Goal: Complete application form

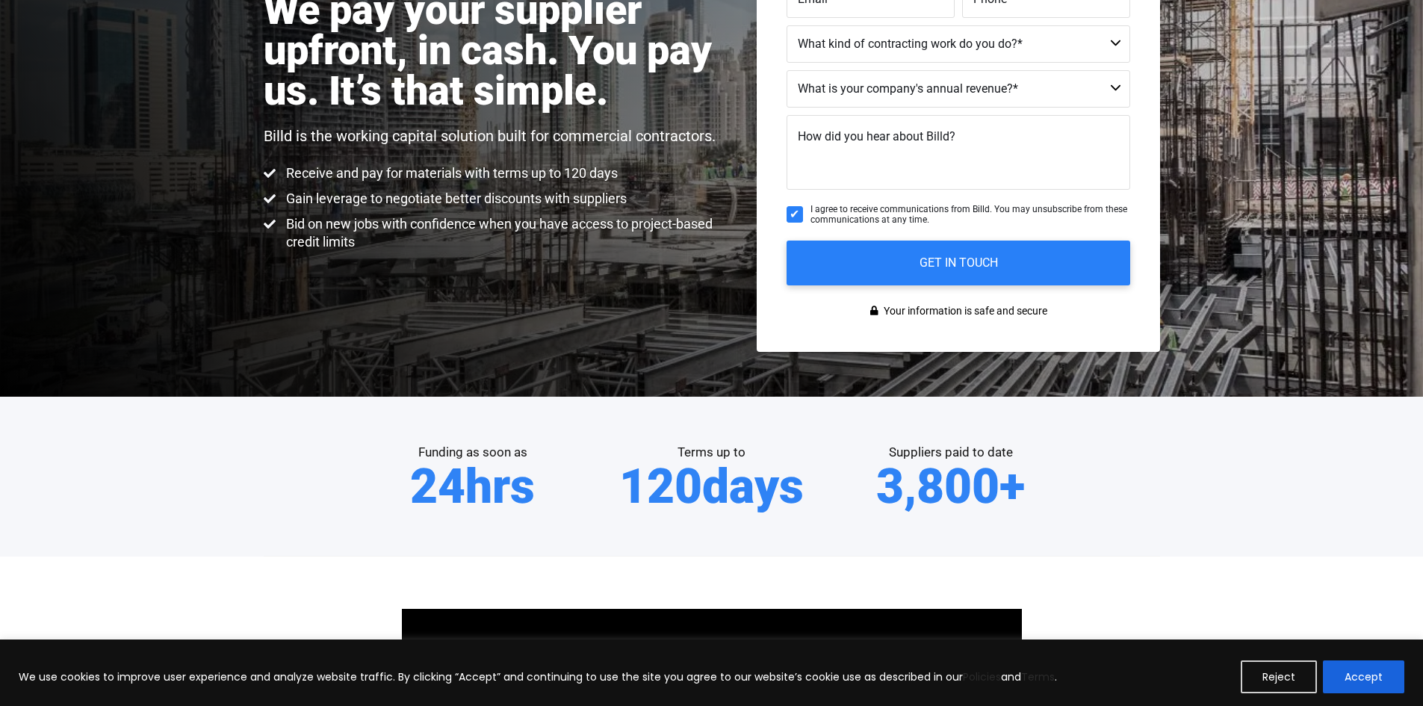
scroll to position [299, 0]
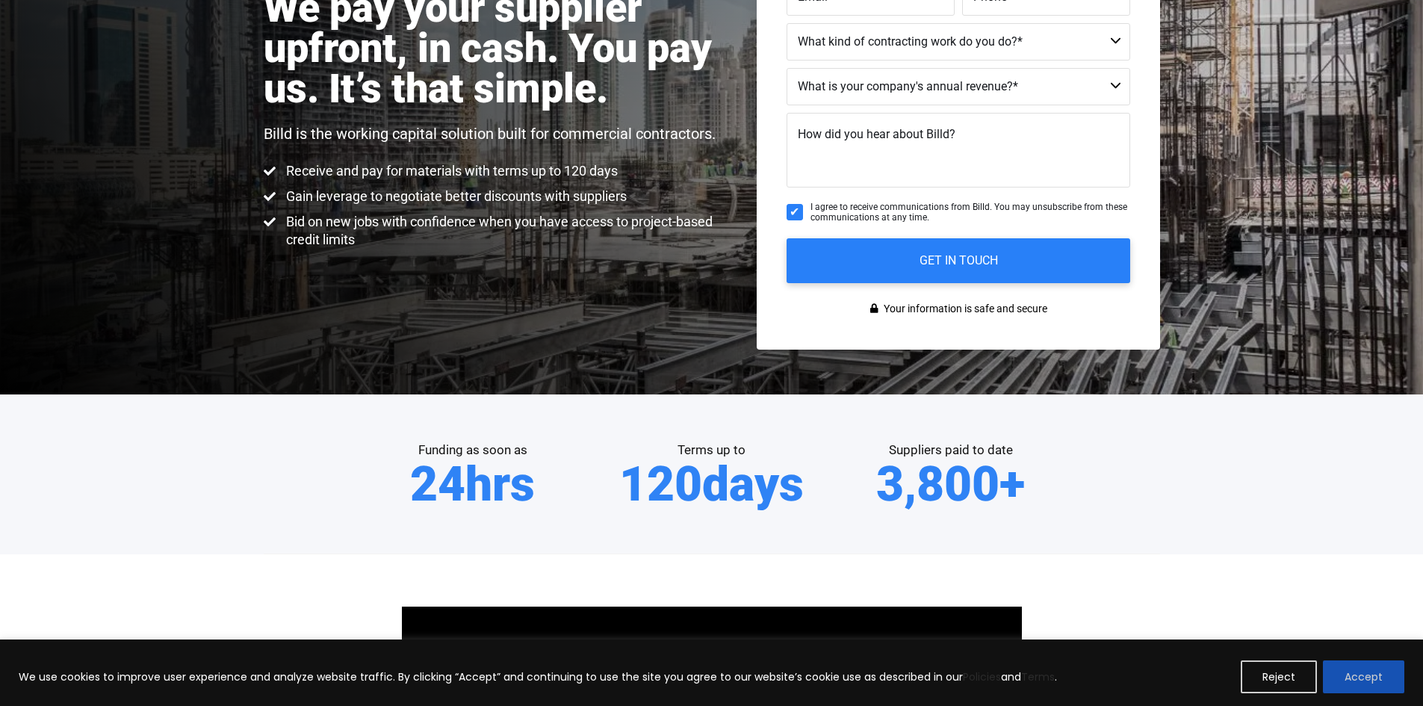
click at [1350, 681] on button "Accept" at bounding box center [1363, 676] width 81 height 33
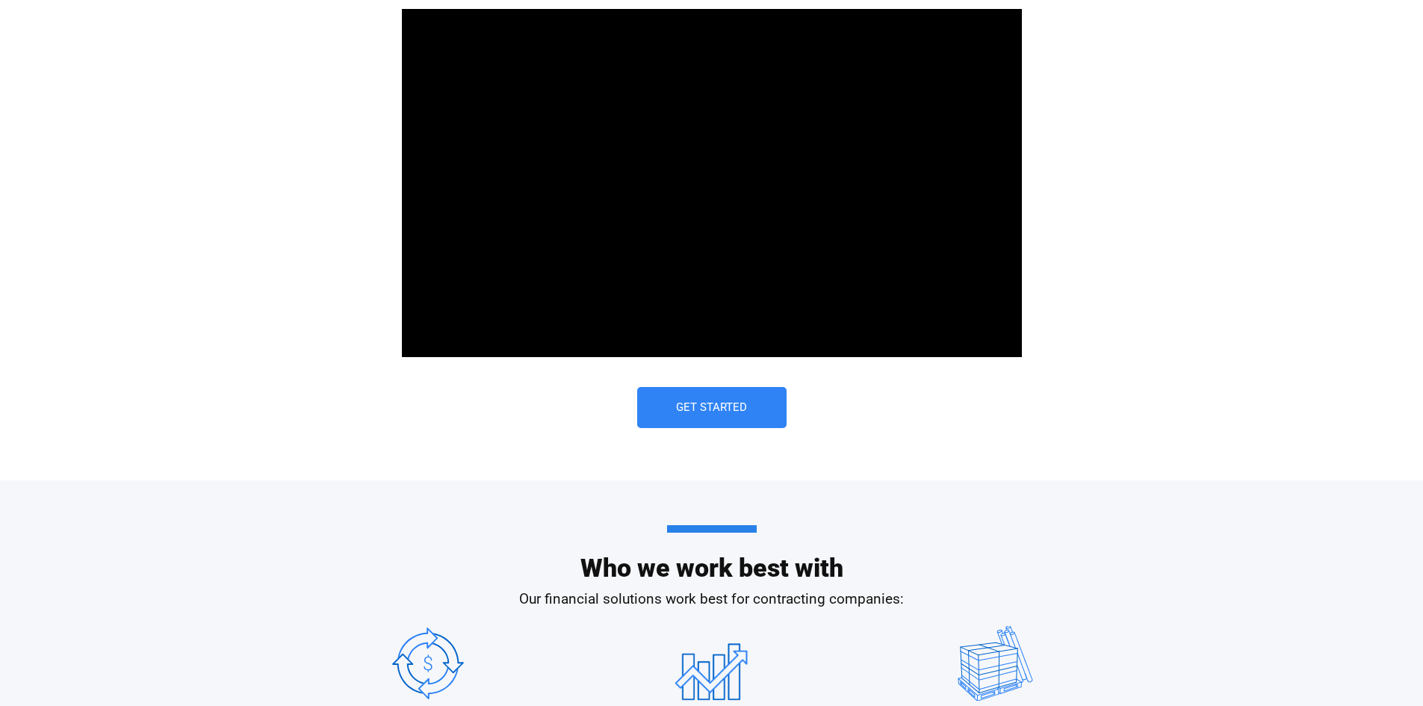
scroll to position [0, 0]
click at [560, 411] on div "Get Started" at bounding box center [712, 407] width 620 height 41
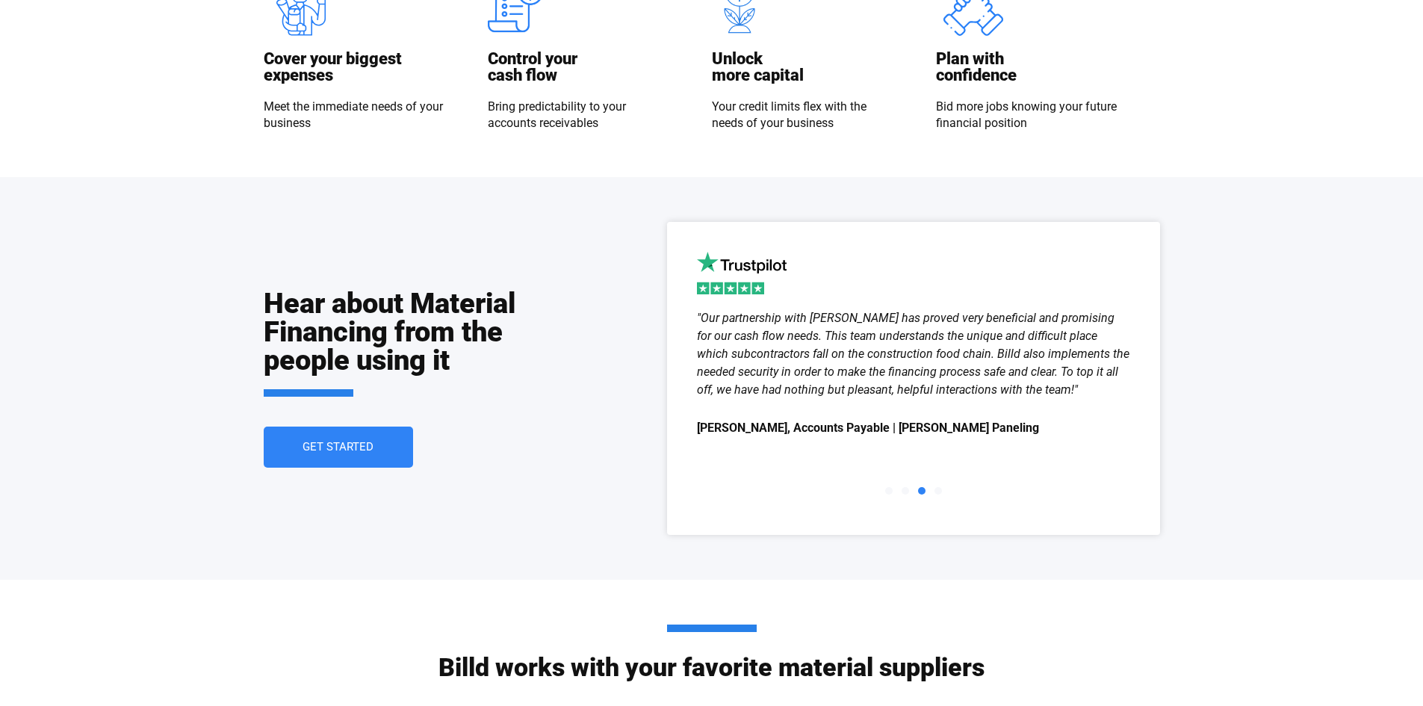
scroll to position [1942, 0]
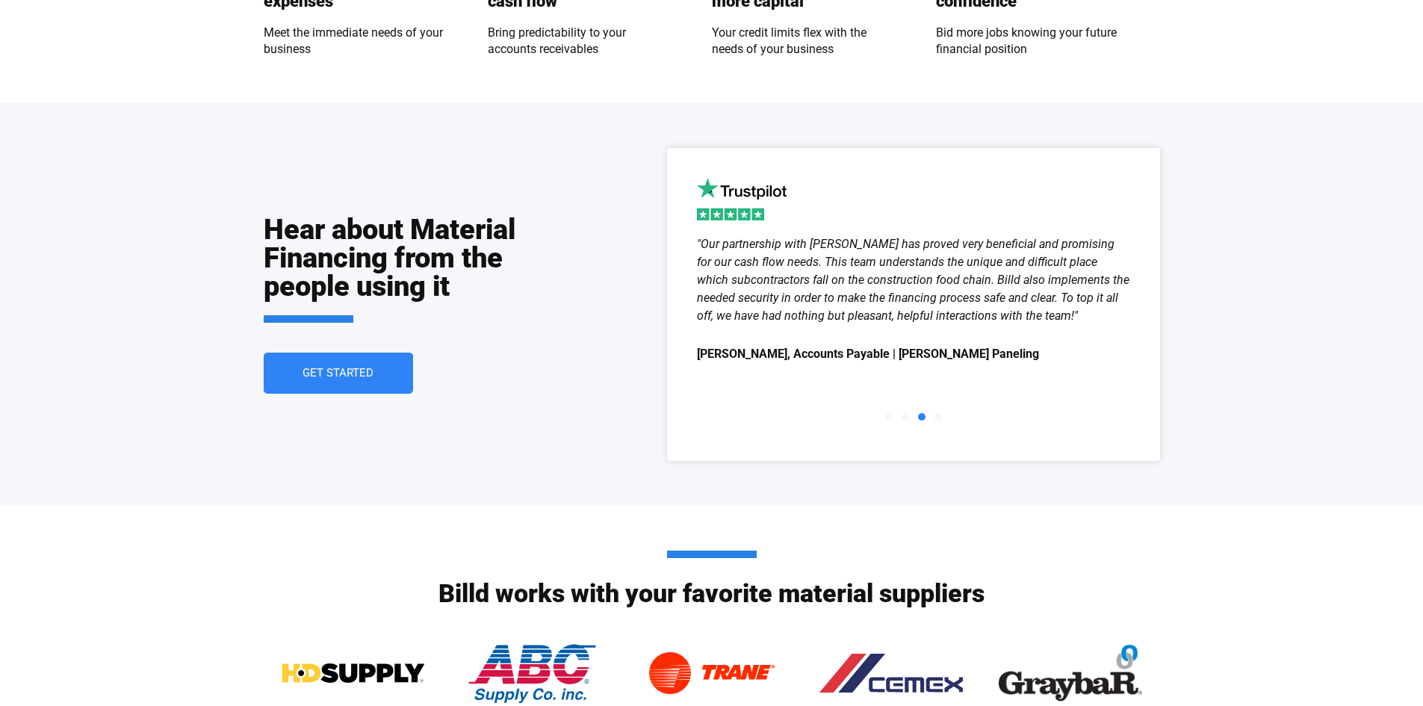
drag, startPoint x: 338, startPoint y: 370, endPoint x: 323, endPoint y: 373, distance: 14.5
click at [338, 370] on span "Get Started" at bounding box center [338, 372] width 71 height 11
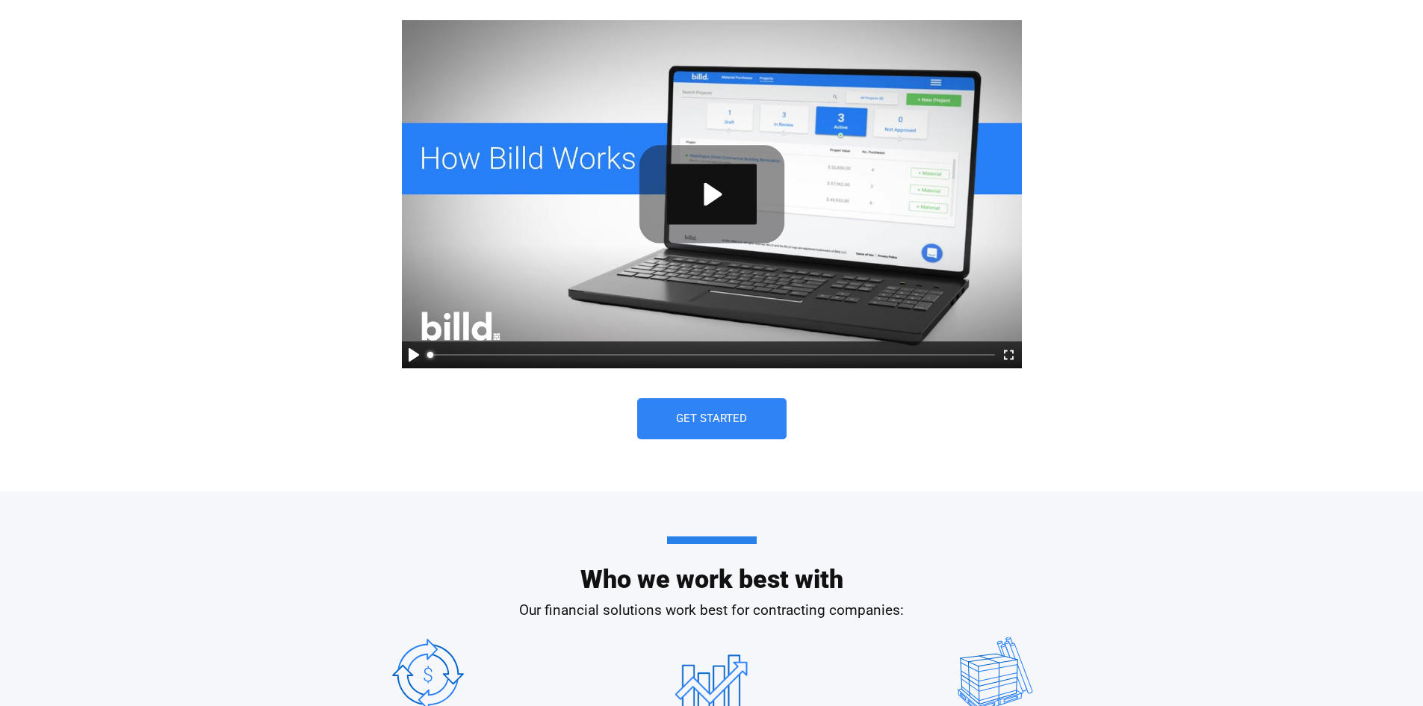
scroll to position [896, 0]
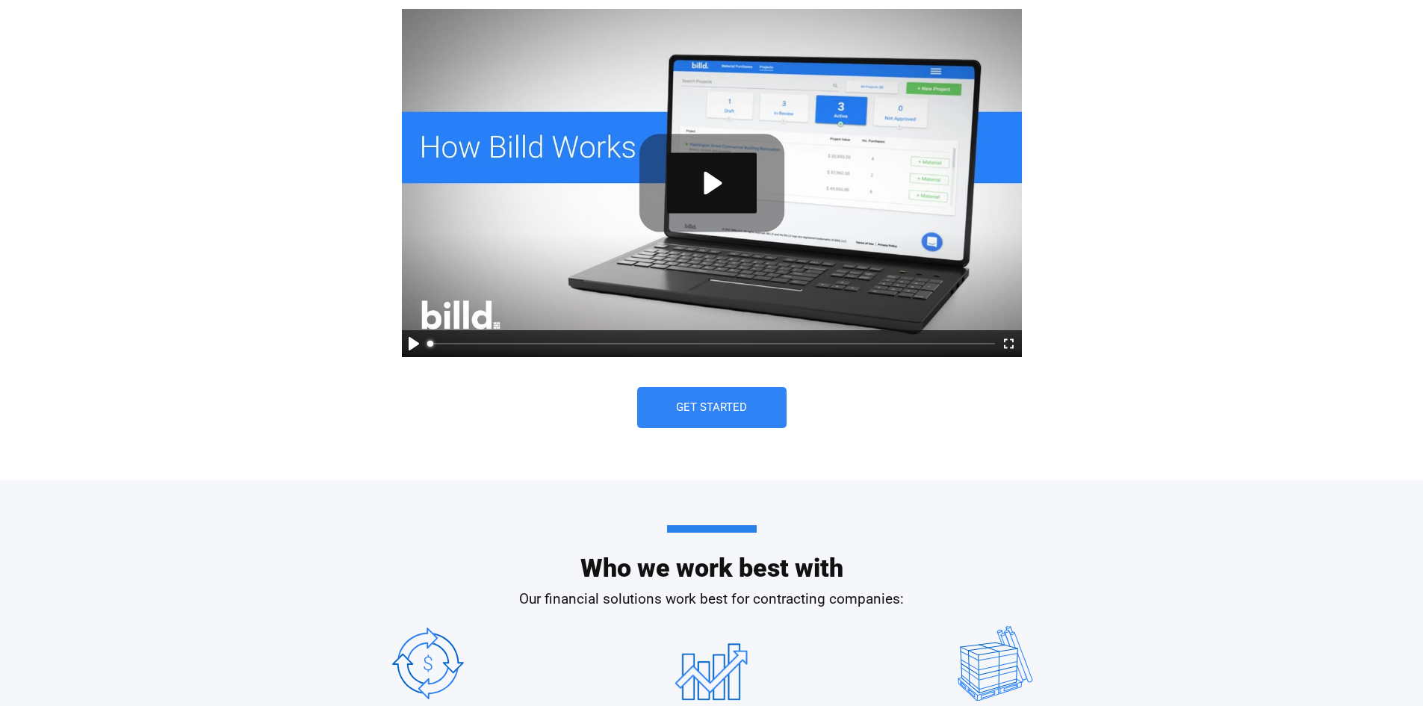
drag, startPoint x: 698, startPoint y: 405, endPoint x: 707, endPoint y: 409, distance: 9.0
click at [698, 405] on span "Get Started" at bounding box center [711, 407] width 71 height 11
click at [562, 408] on div "Get Started" at bounding box center [712, 407] width 620 height 41
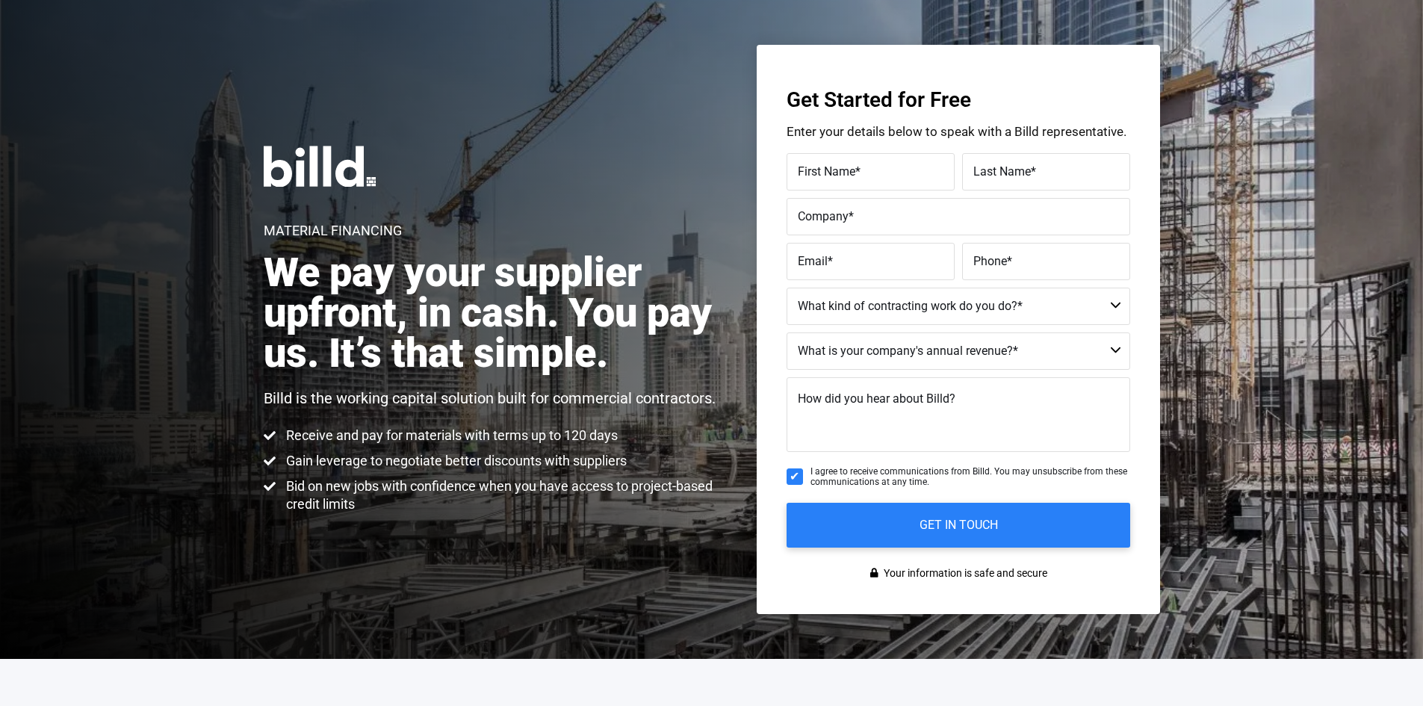
scroll to position [0, 0]
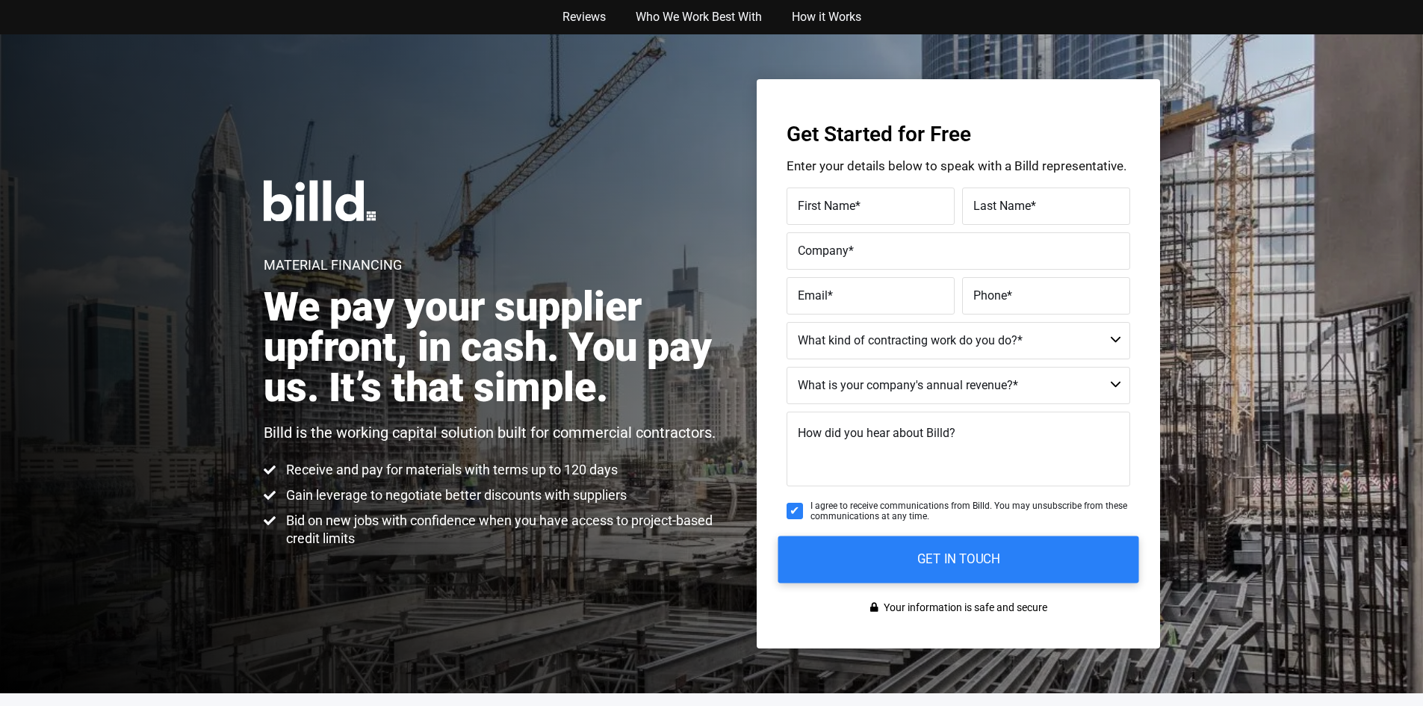
click at [895, 556] on input "GET IN TOUCH" at bounding box center [958, 559] width 361 height 47
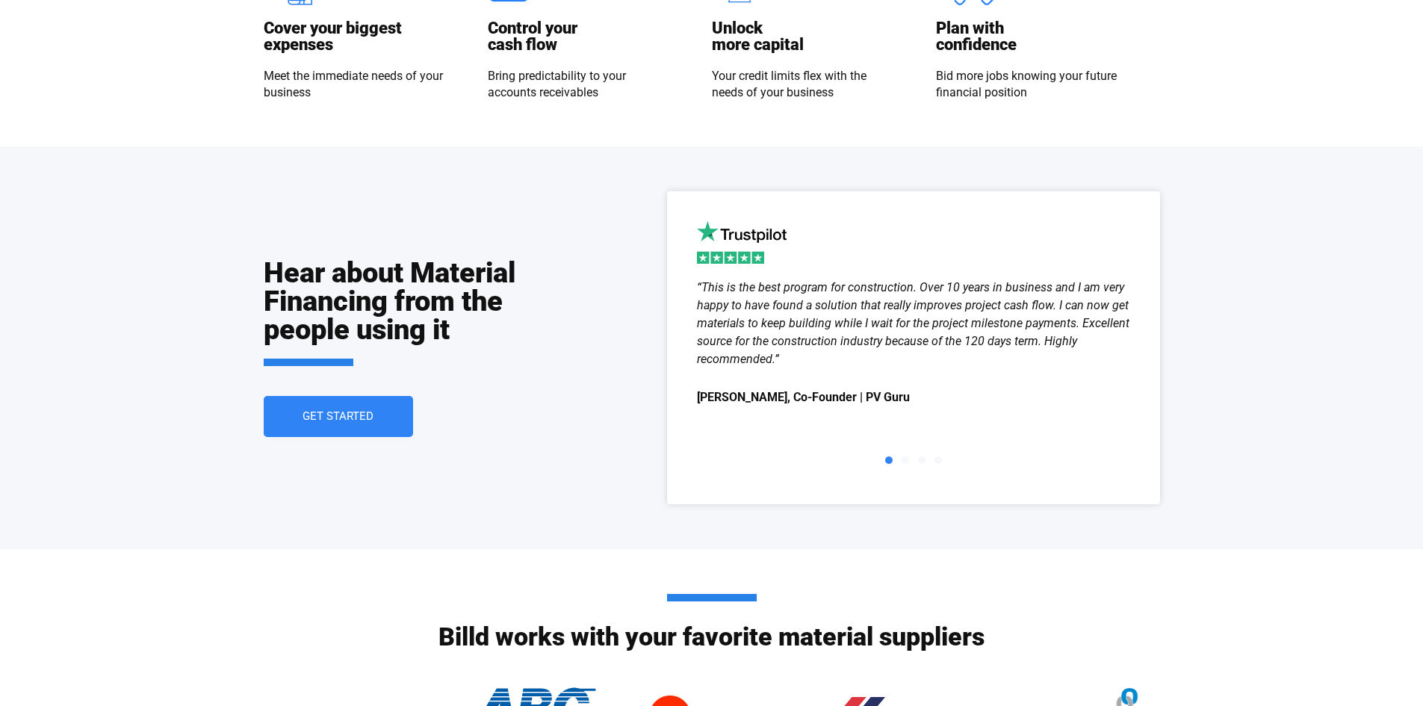
scroll to position [1942, 0]
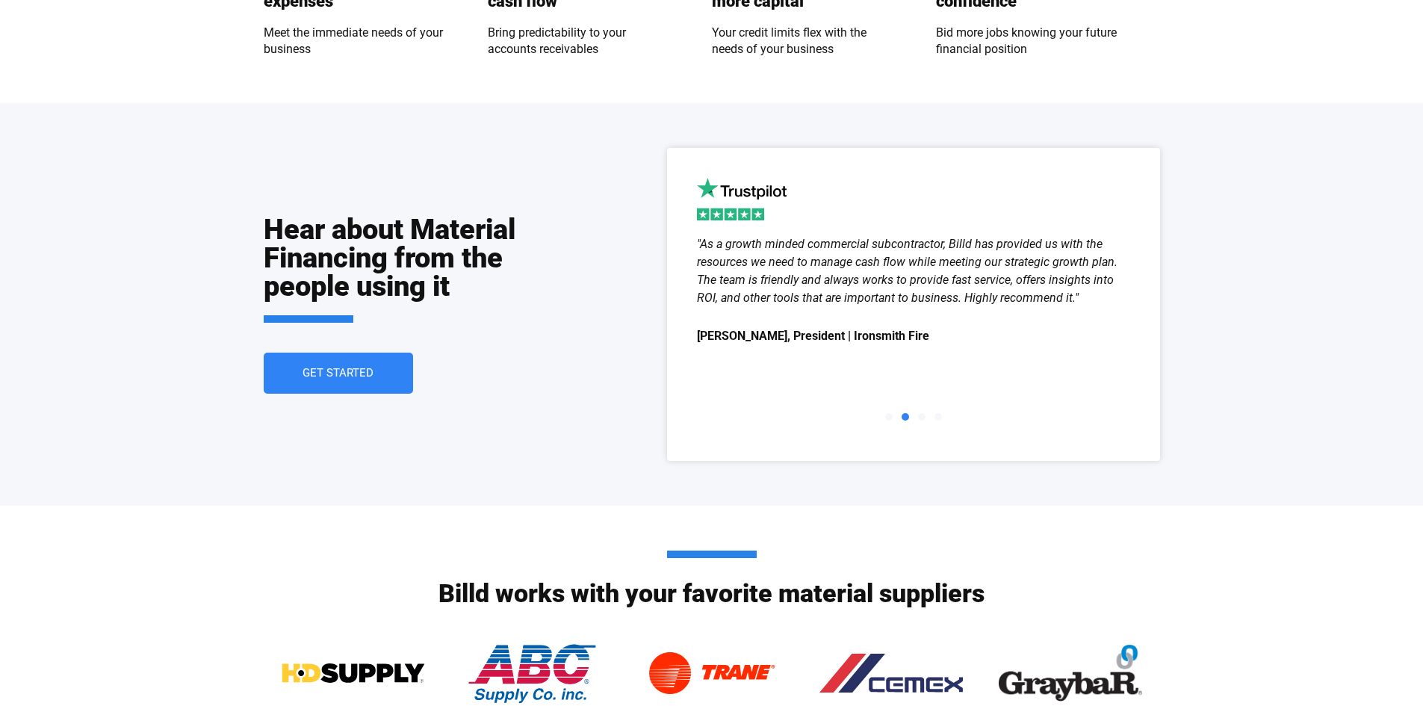
click at [347, 370] on span "Get Started" at bounding box center [338, 372] width 71 height 11
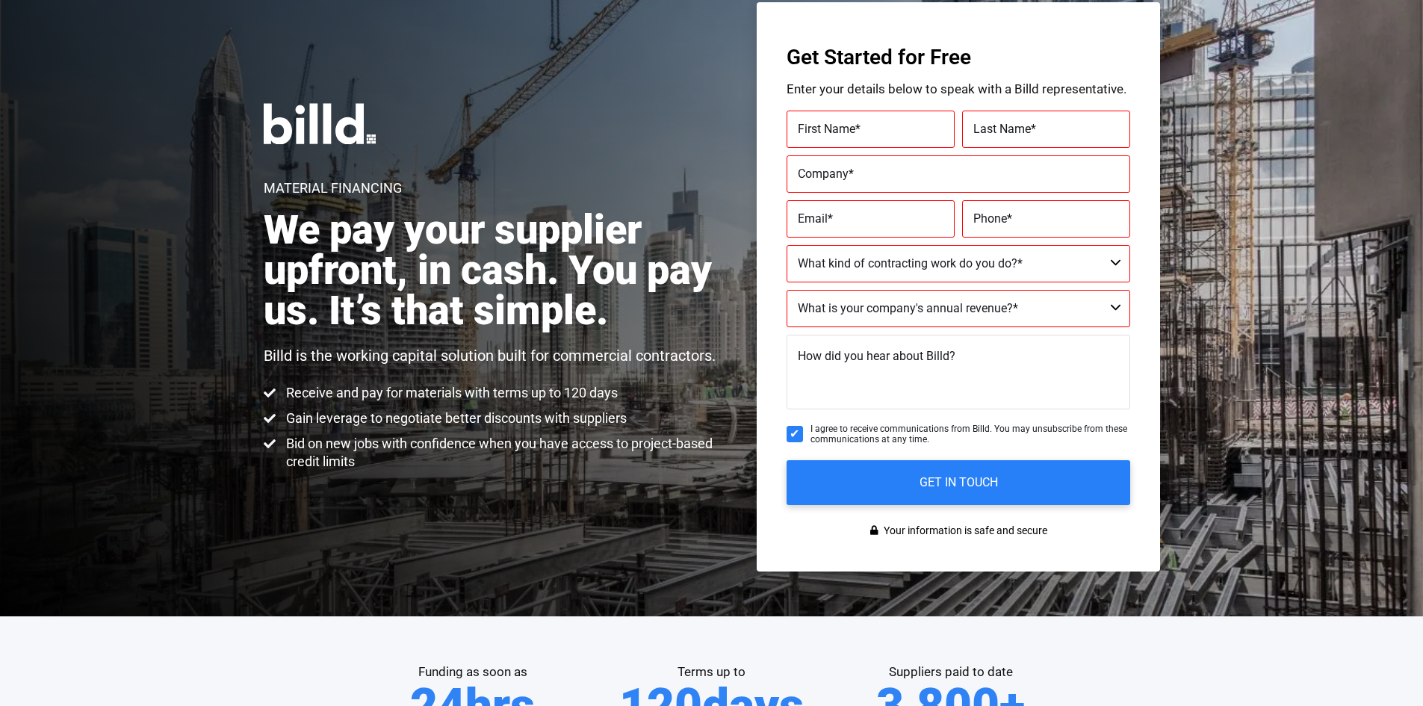
scroll to position [34, 0]
